Goal: Information Seeking & Learning: Learn about a topic

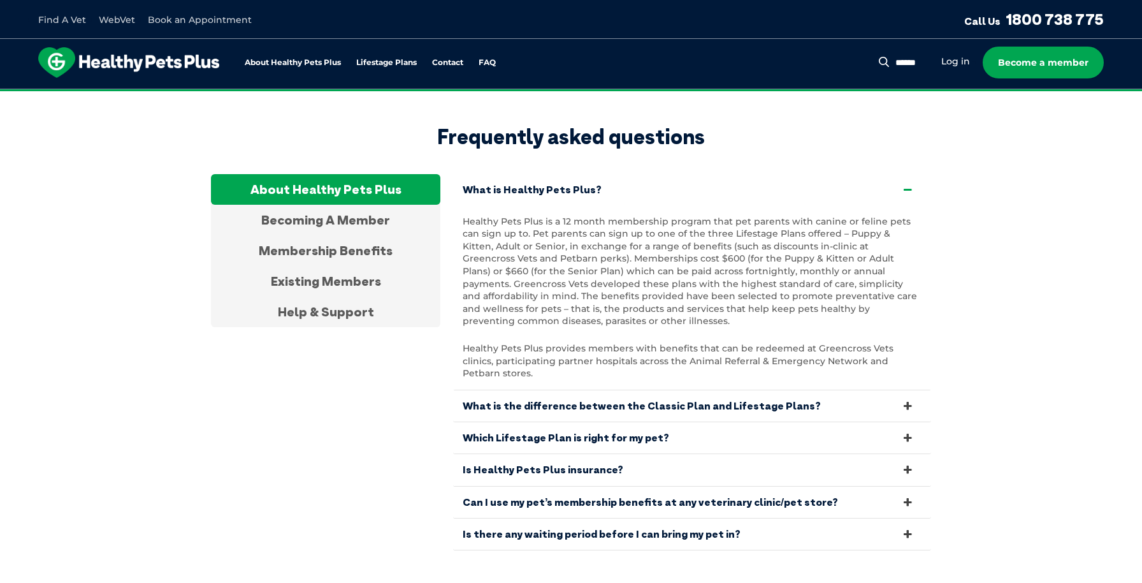
scroll to position [2383, 0]
click at [321, 236] on div "Membership Benefits" at bounding box center [325, 251] width 229 height 31
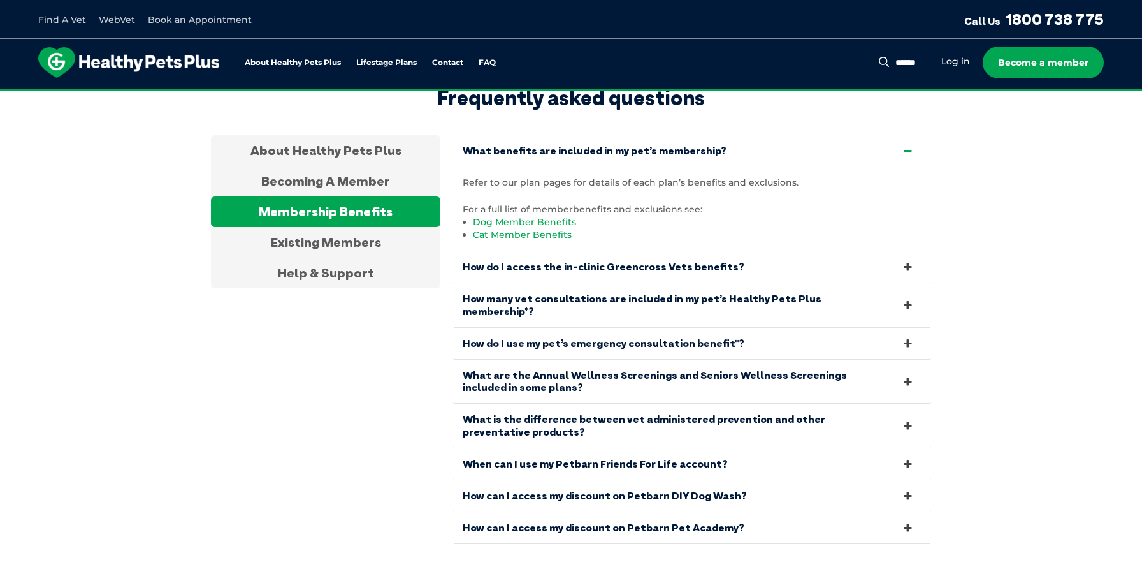
scroll to position [2423, 0]
click at [728, 447] on link "When can I use my Petbarn Friends For Life account?" at bounding box center [692, 462] width 478 height 31
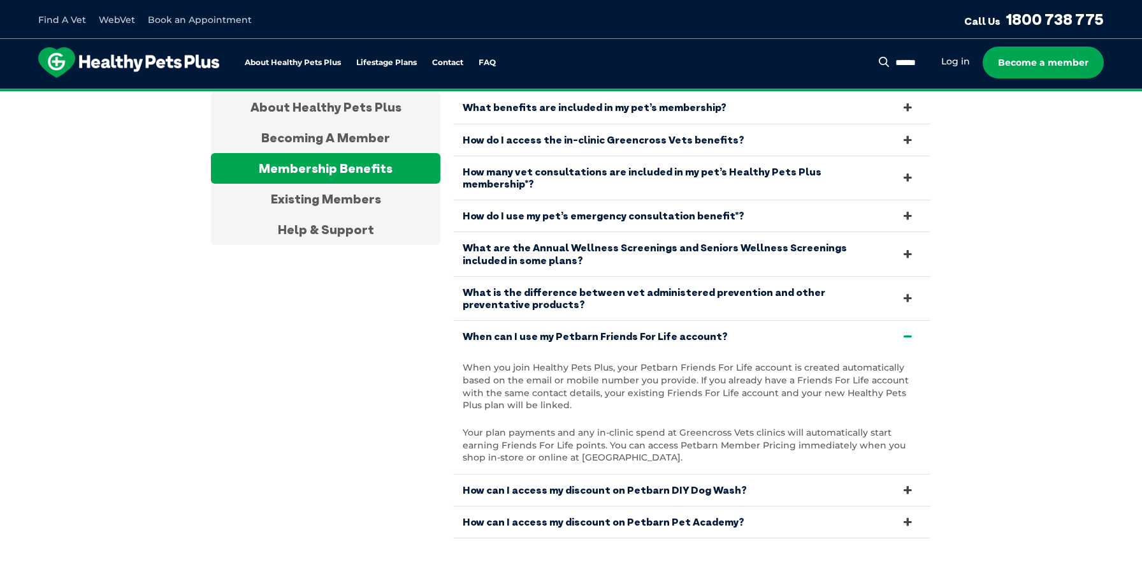
scroll to position [2469, 0]
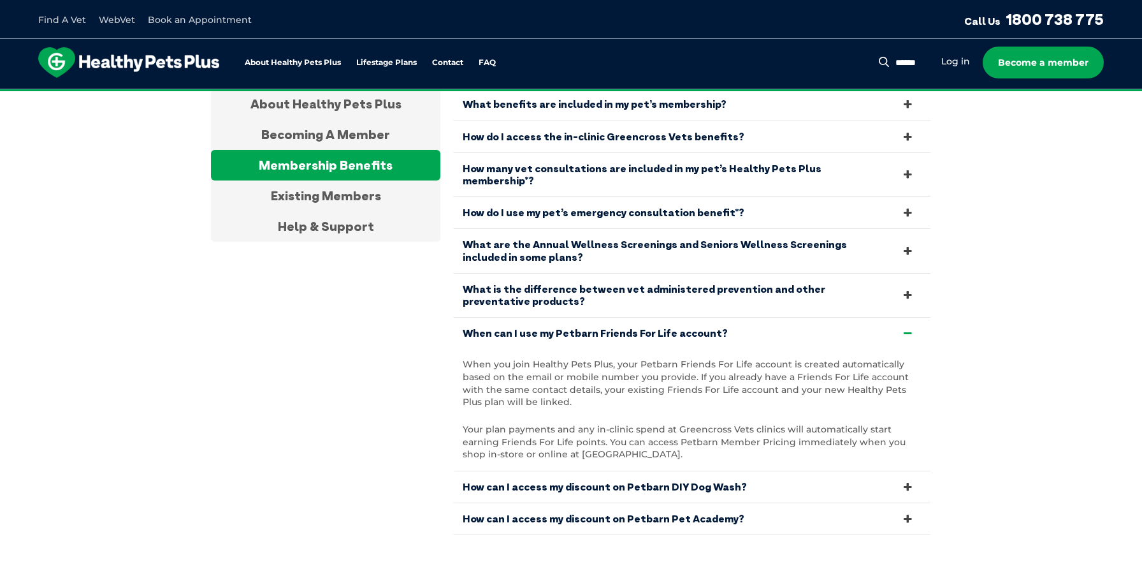
click at [832, 503] on link "How can I access my discount on Petbarn Pet Academy?" at bounding box center [692, 518] width 478 height 31
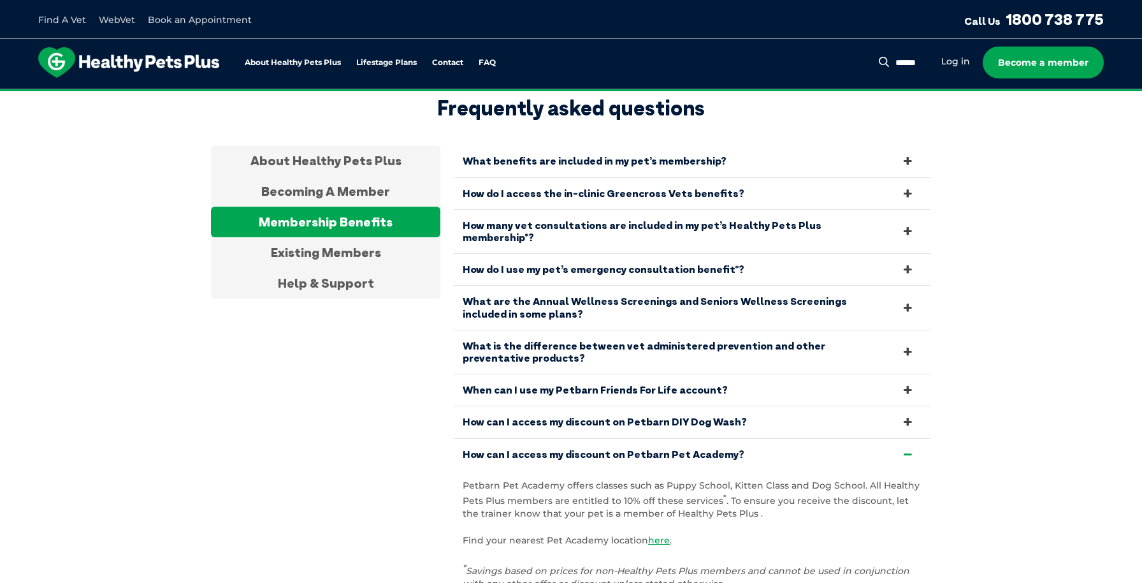
scroll to position [2411, 0]
click at [813, 375] on link "When can I use my Petbarn Friends For Life account?" at bounding box center [692, 390] width 478 height 31
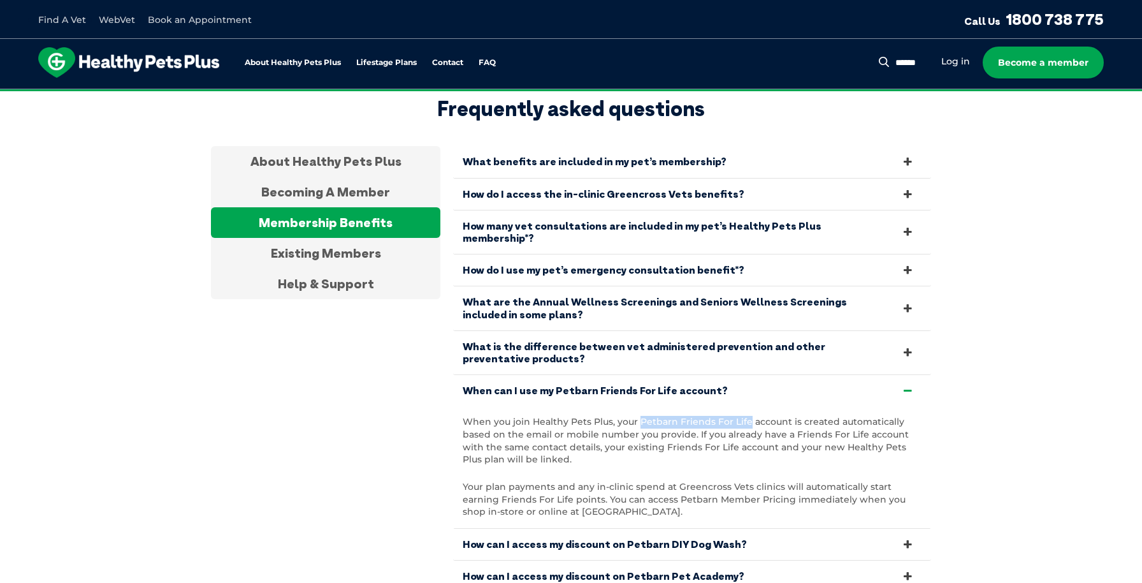
drag, startPoint x: 639, startPoint y: 389, endPoint x: 744, endPoint y: 392, distance: 105.2
click at [744, 416] on p "When you join Healthy Pets Plus, your Petbarn Friends For Life account is creat…" at bounding box center [692, 441] width 459 height 50
copy p "Petbarn Friends For Life"
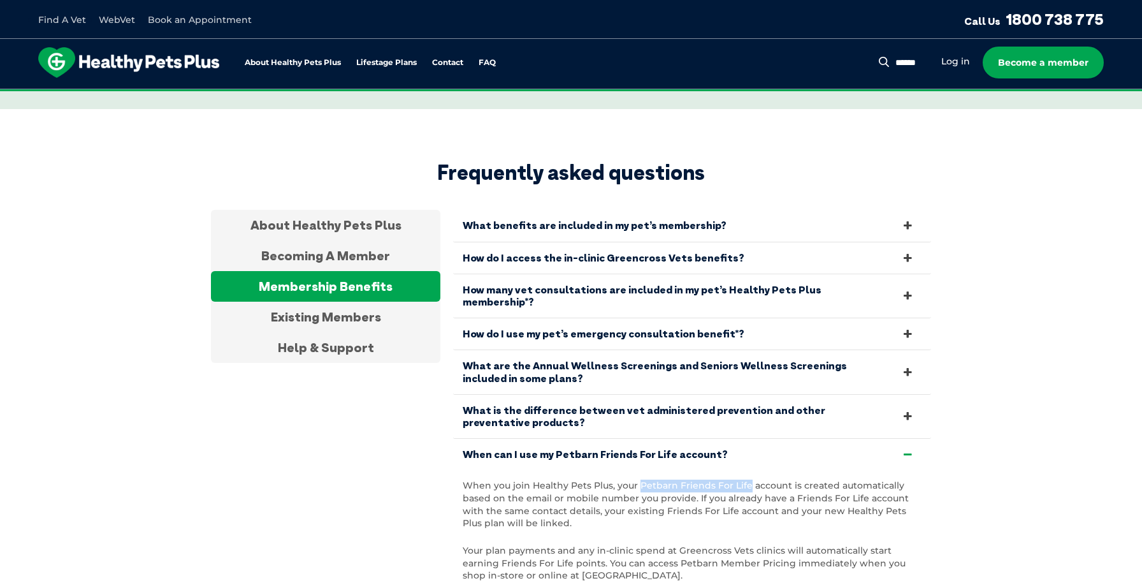
scroll to position [2346, 0]
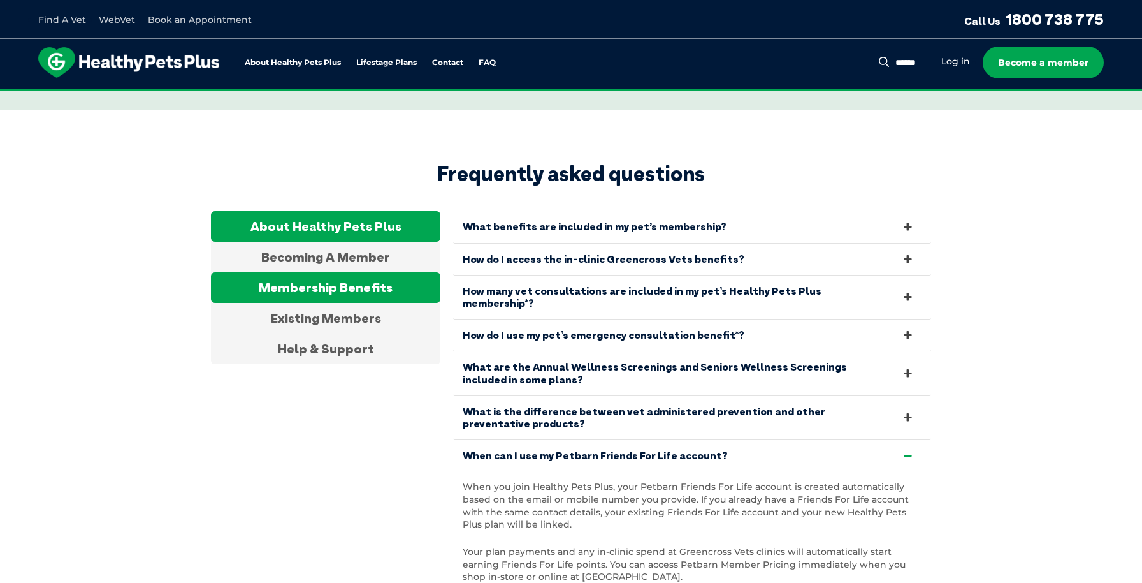
click at [402, 211] on div "About Healthy Pets Plus" at bounding box center [325, 226] width 229 height 31
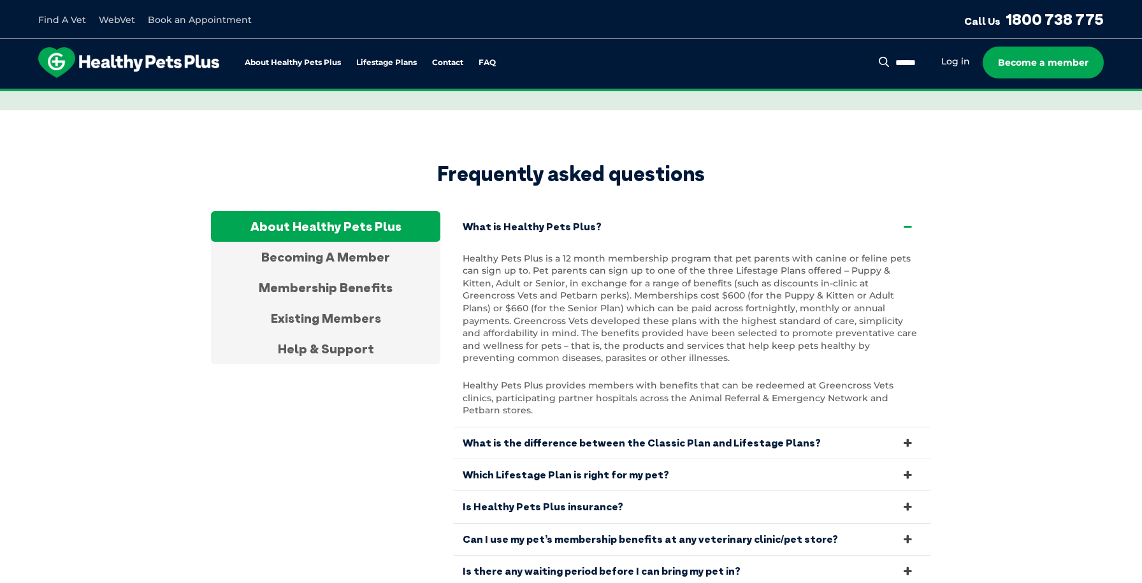
click at [196, 62] on img at bounding box center [128, 62] width 181 height 31
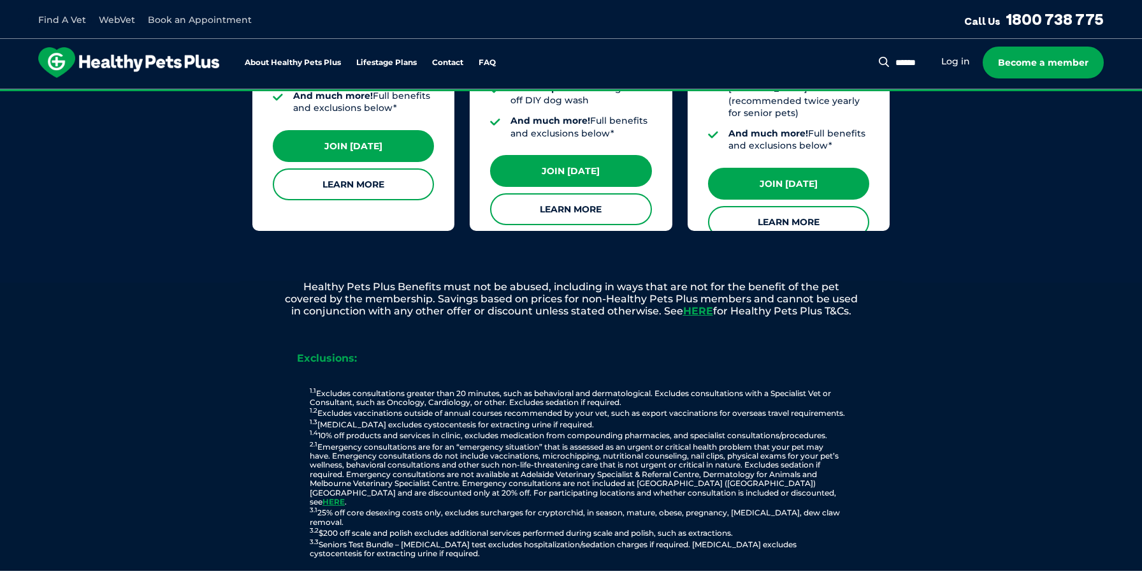
scroll to position [1370, 0]
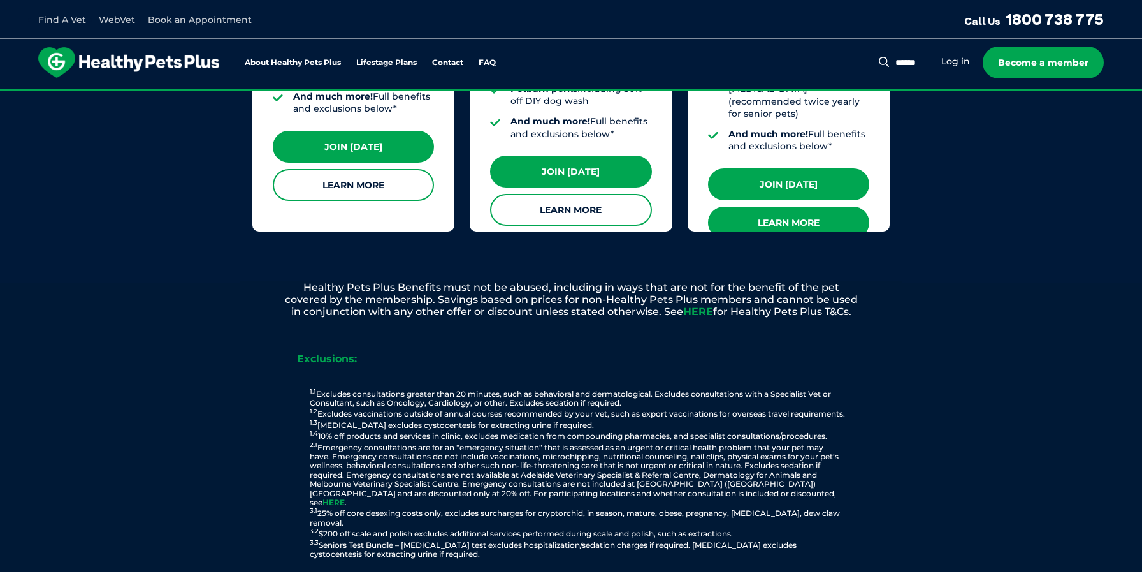
click at [794, 207] on link "Learn More" at bounding box center [788, 223] width 161 height 32
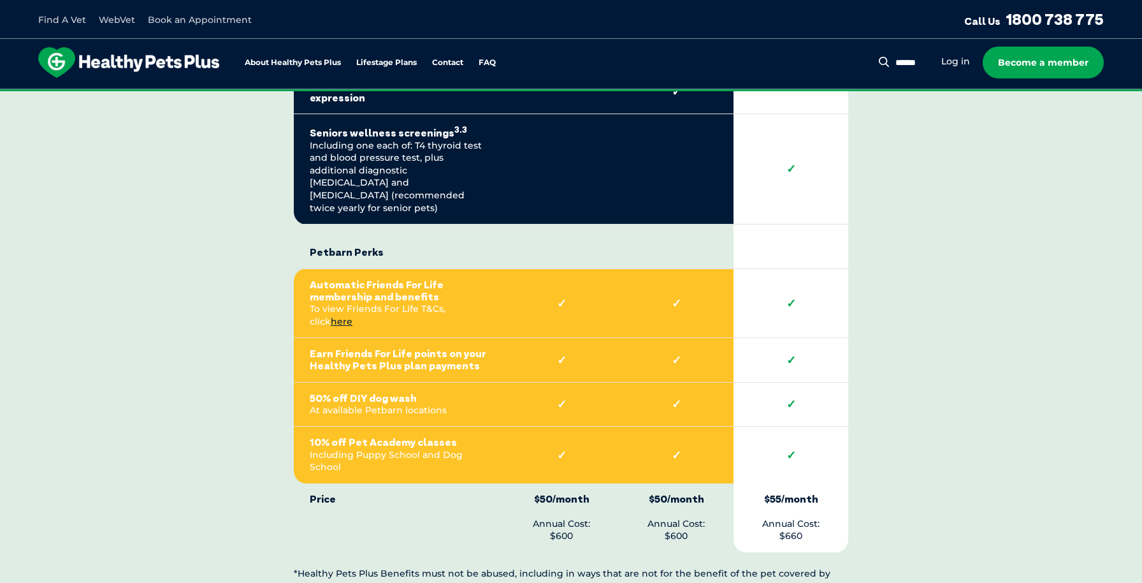
scroll to position [3044, 0]
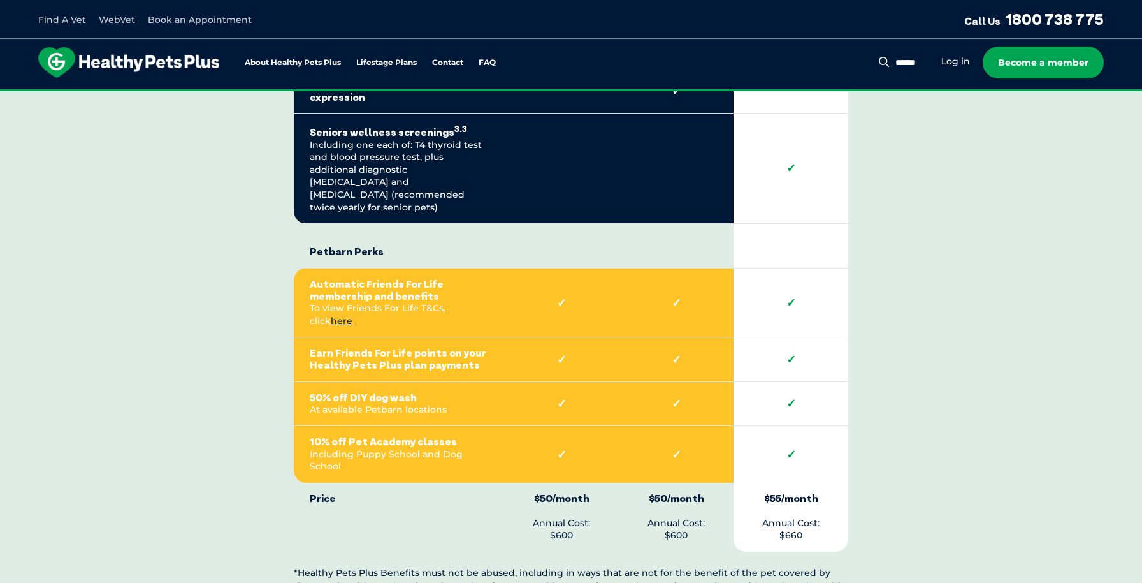
click at [924, 326] on div "Compare all dog membership plans Healthy Pets Plus Benefits* Core Benefits at G…" at bounding box center [571, 39] width 720 height 1831
